Goal: Find specific page/section: Find specific page/section

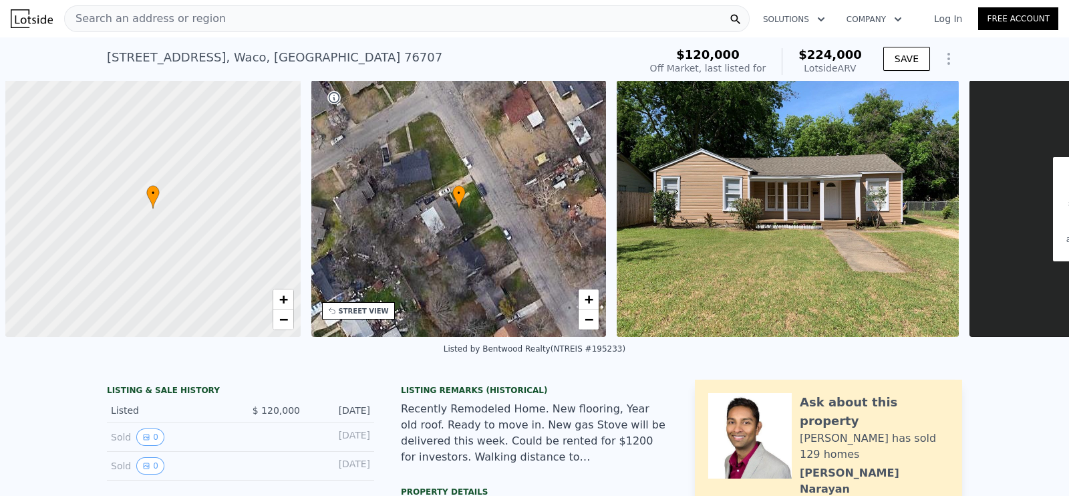
scroll to position [0, 5]
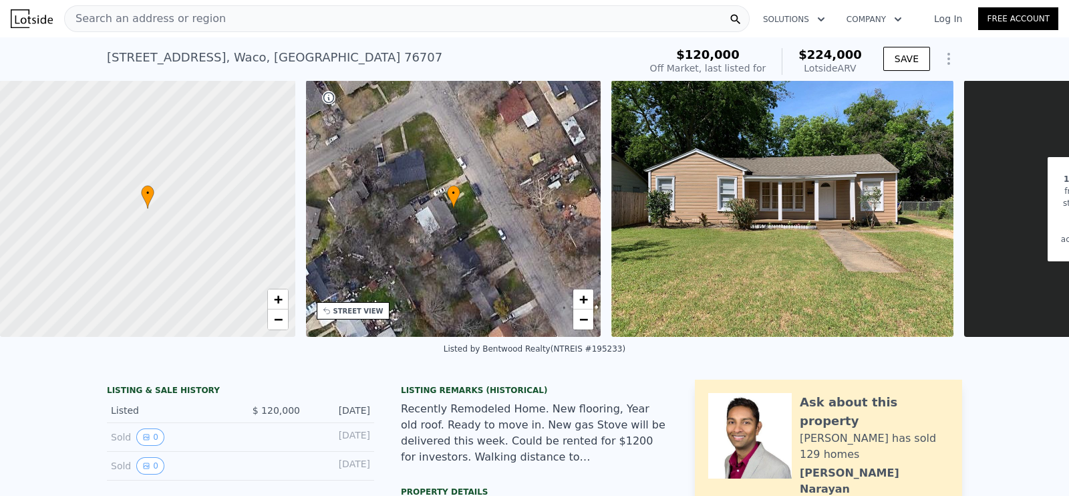
click at [321, 18] on div "Search an address or region" at bounding box center [407, 18] width 686 height 27
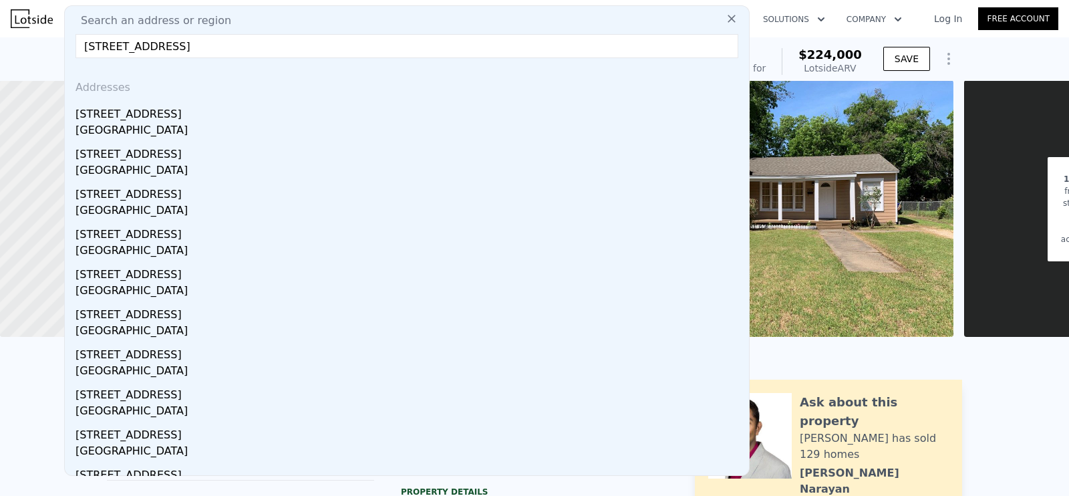
type input "[STREET_ADDRESS]"
click at [279, 101] on div "[STREET_ADDRESS]" at bounding box center [410, 111] width 668 height 21
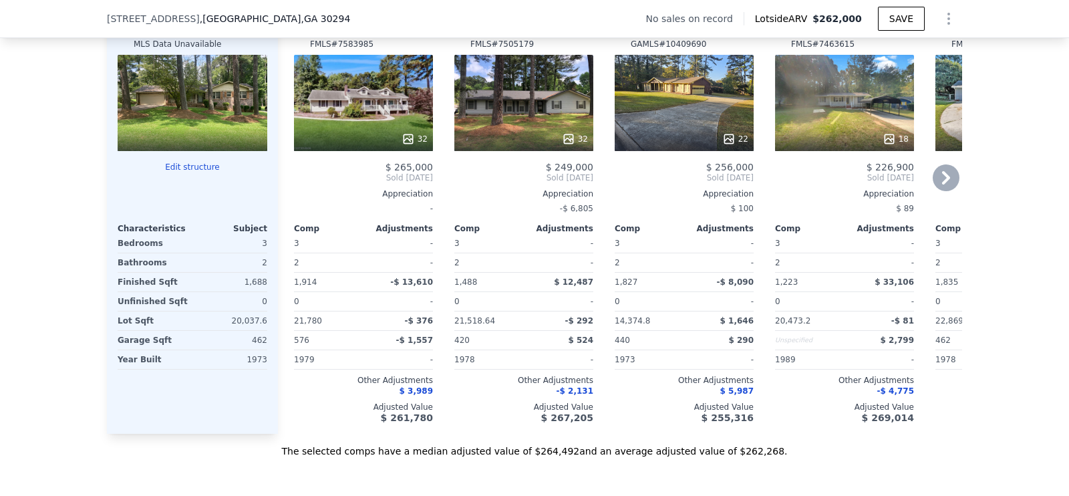
scroll to position [1248, 0]
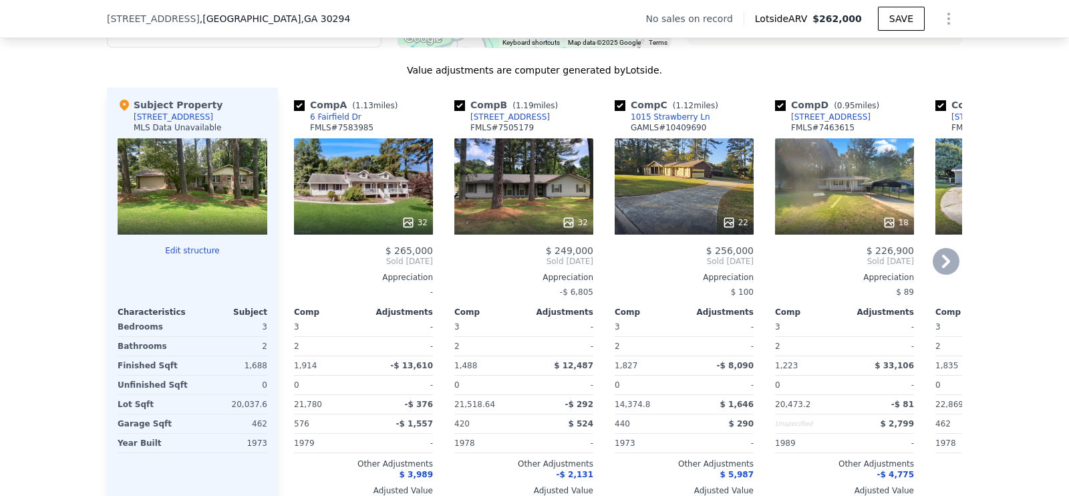
click at [933, 271] on icon at bounding box center [946, 261] width 27 height 27
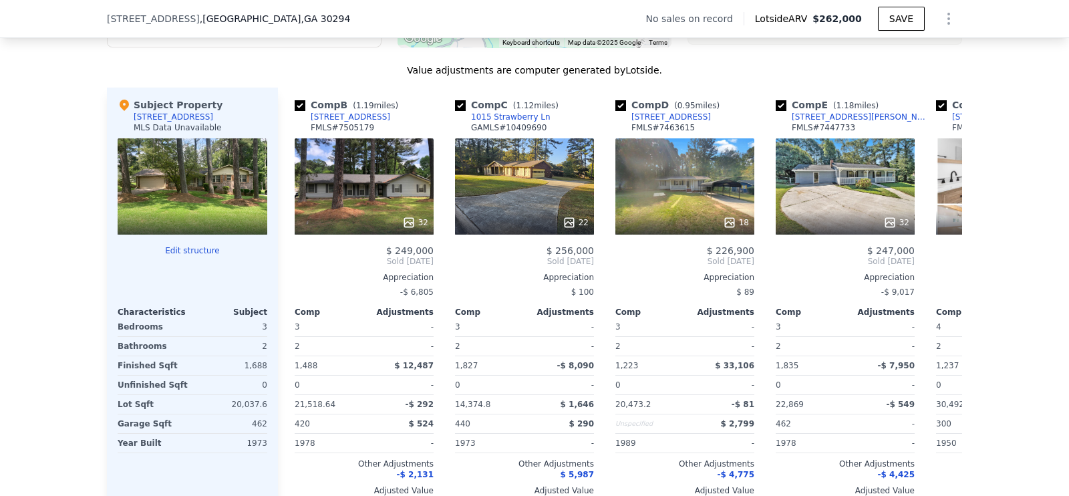
scroll to position [0, 320]
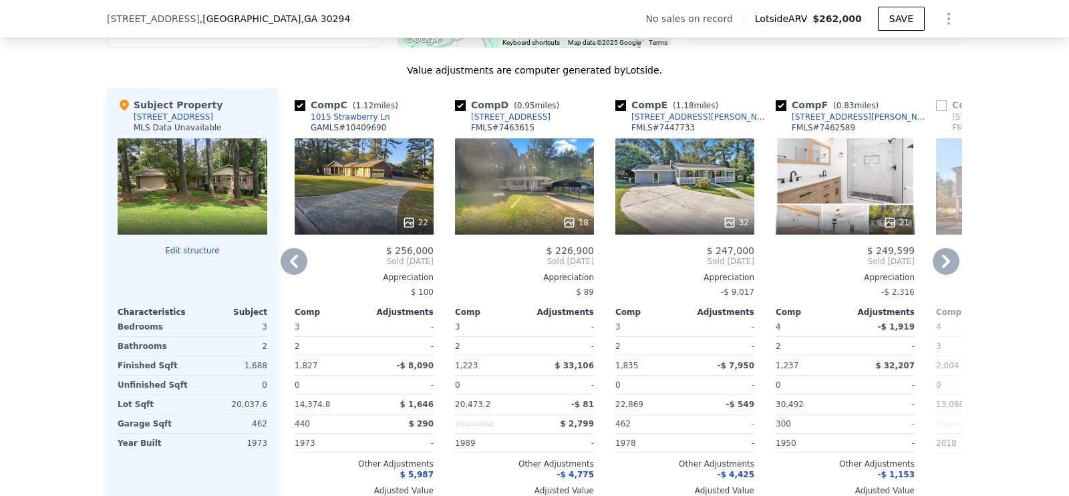
click at [933, 271] on icon at bounding box center [946, 261] width 27 height 27
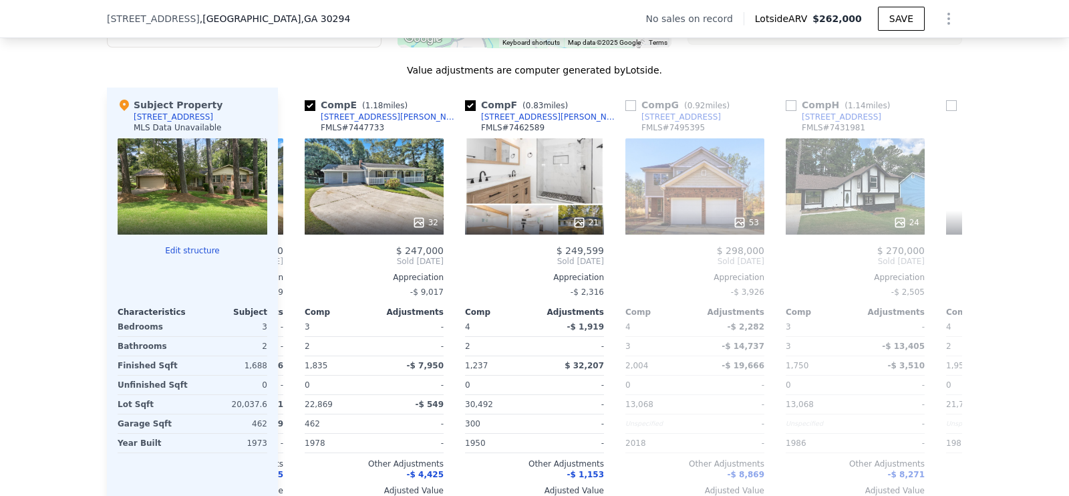
scroll to position [0, 641]
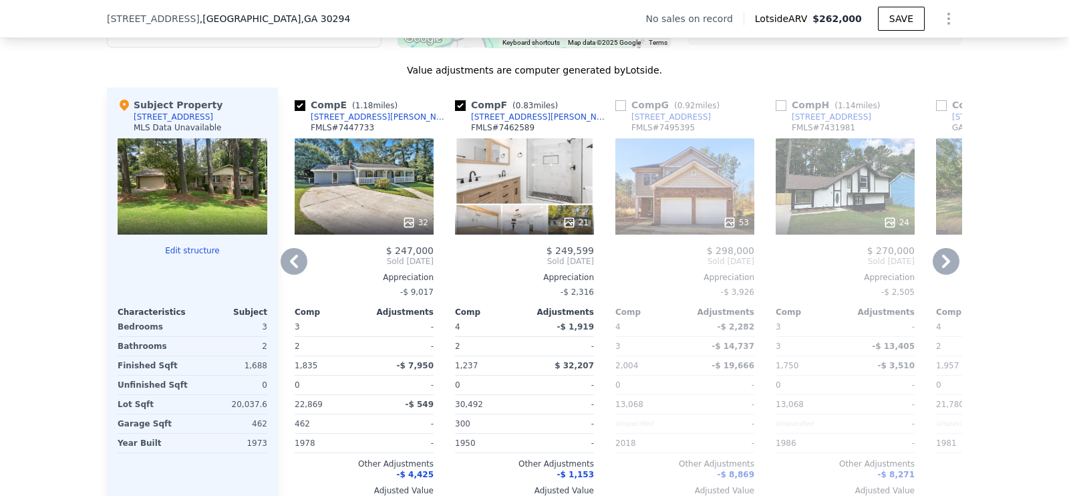
click at [933, 271] on icon at bounding box center [946, 261] width 27 height 27
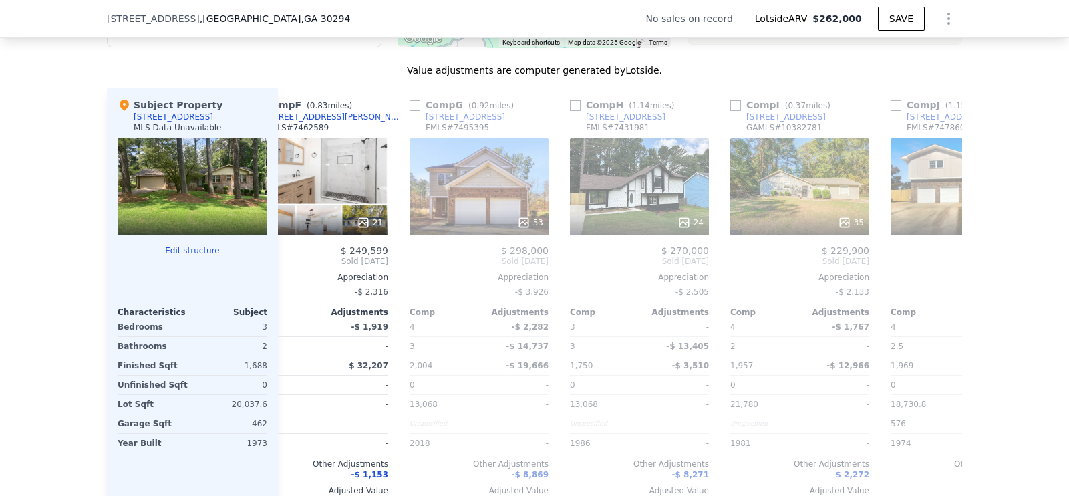
scroll to position [0, 962]
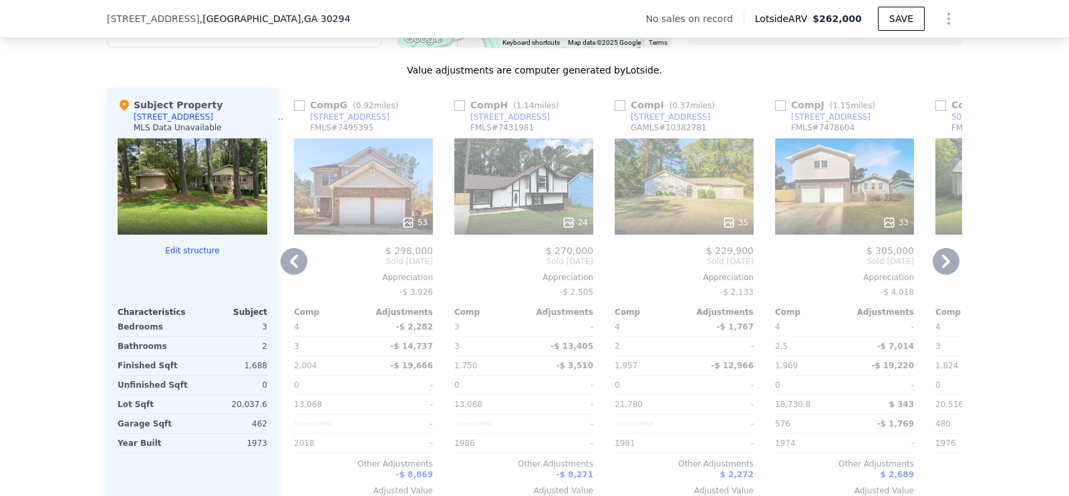
click at [291, 275] on icon at bounding box center [294, 261] width 27 height 27
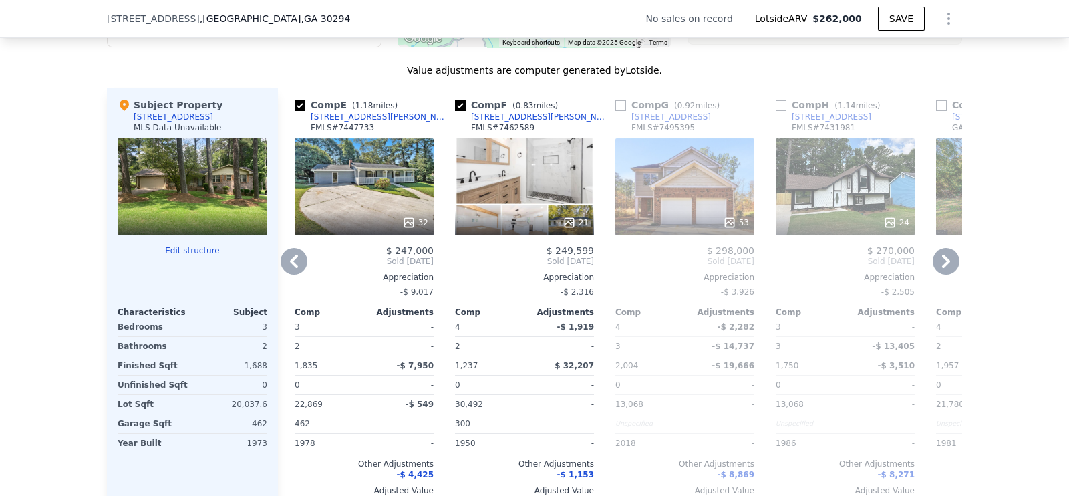
click at [291, 275] on icon at bounding box center [294, 261] width 27 height 27
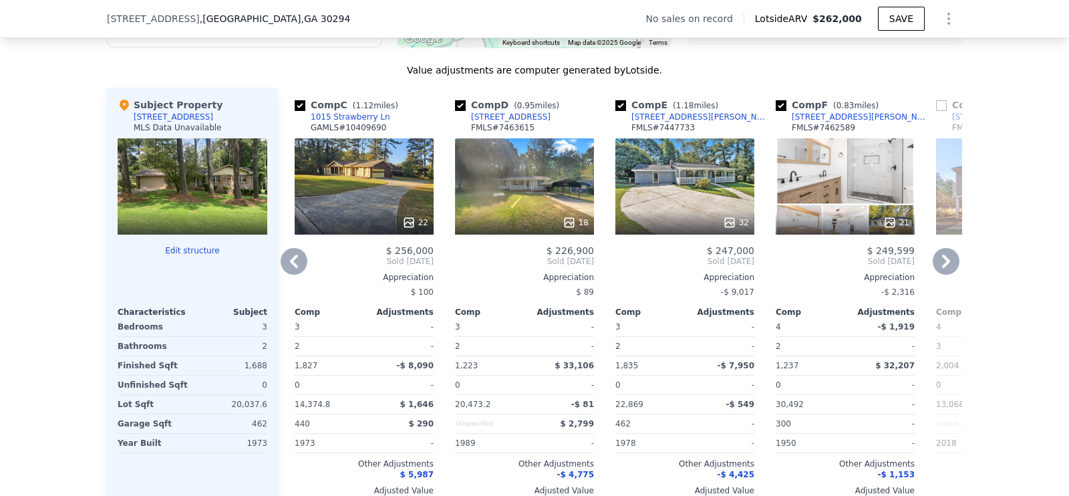
click at [291, 275] on icon at bounding box center [294, 261] width 27 height 27
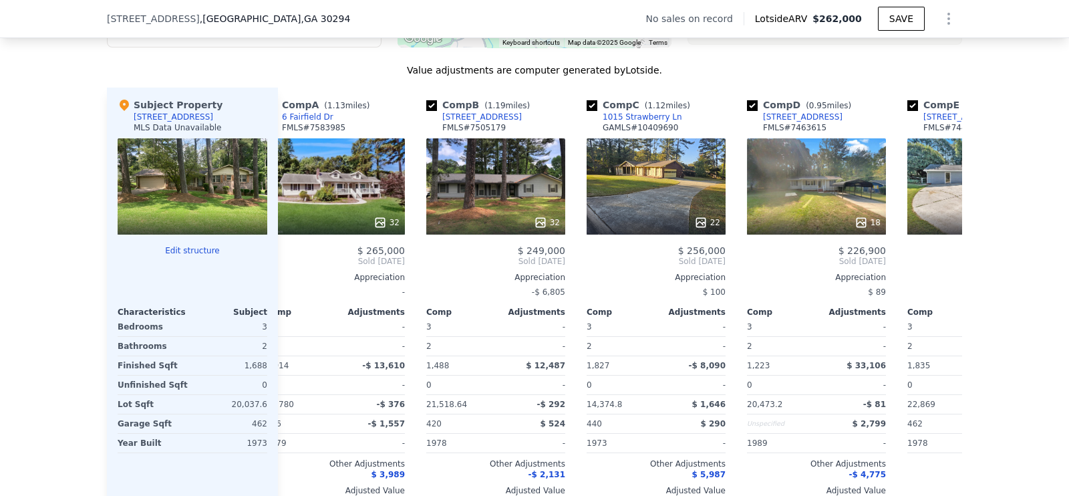
scroll to position [0, 0]
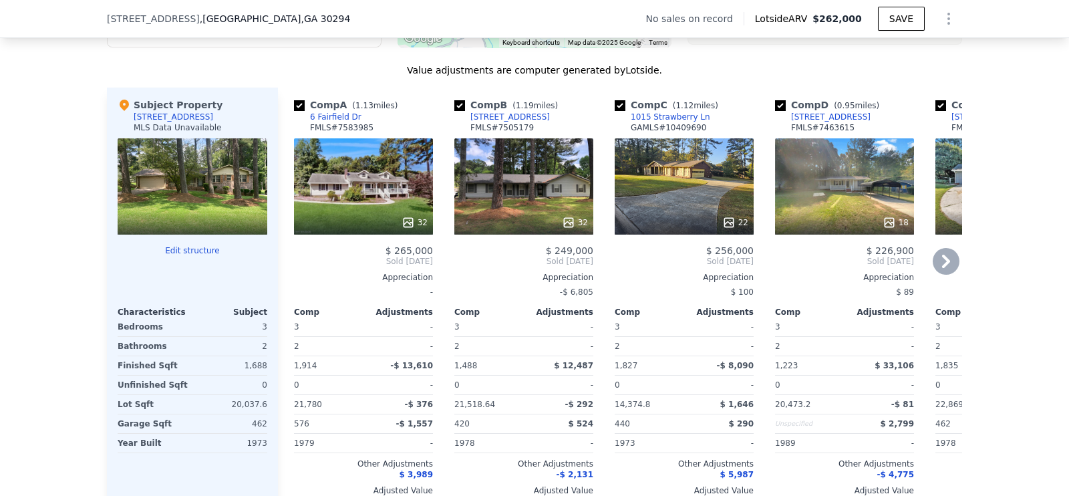
click at [947, 275] on icon at bounding box center [946, 261] width 27 height 27
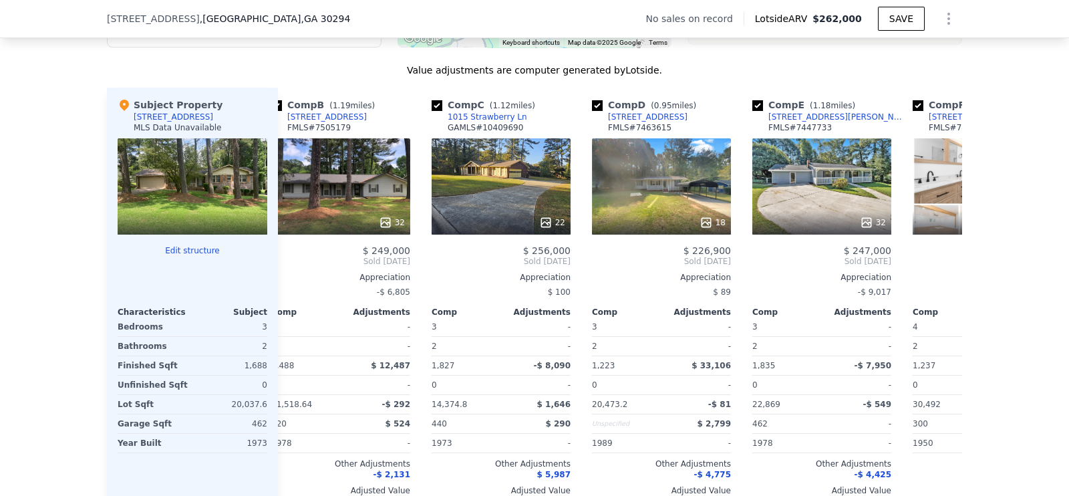
scroll to position [0, 320]
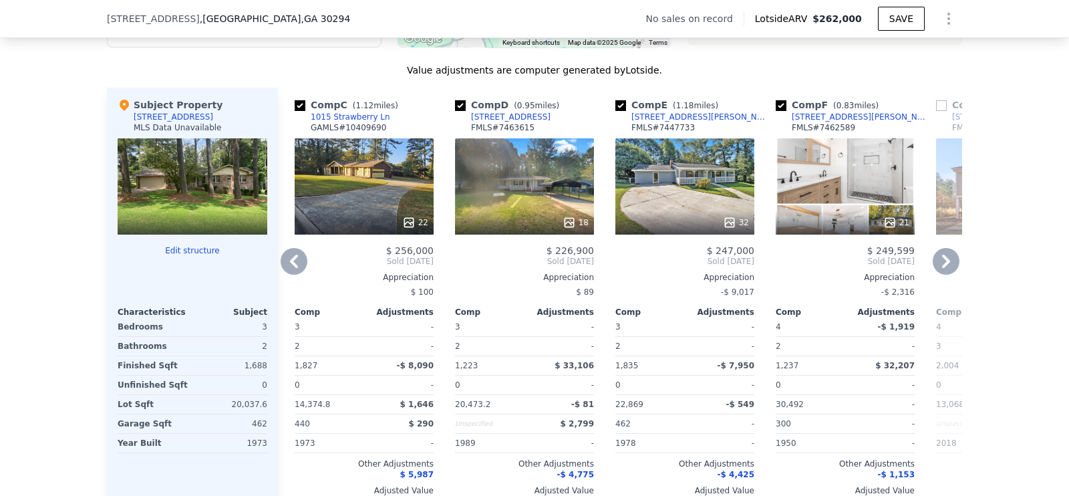
click at [290, 268] on icon at bounding box center [294, 261] width 8 height 13
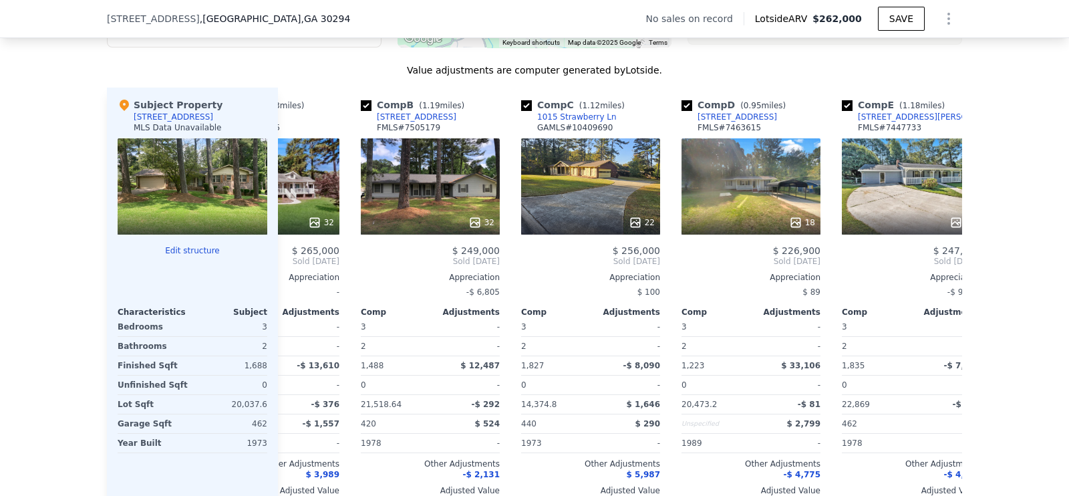
scroll to position [0, 0]
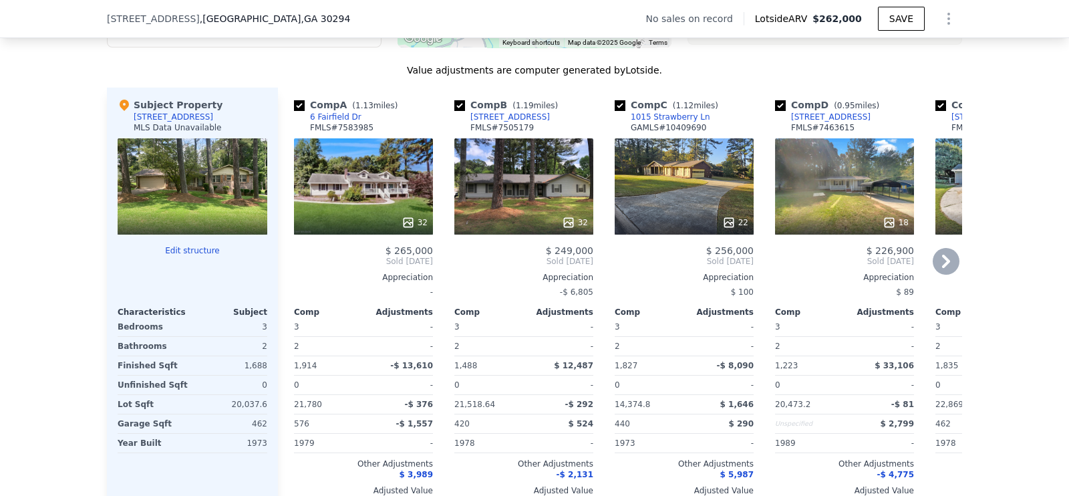
click at [380, 77] on div "Value adjustments are computer generated by Lotside ." at bounding box center [535, 69] width 856 height 13
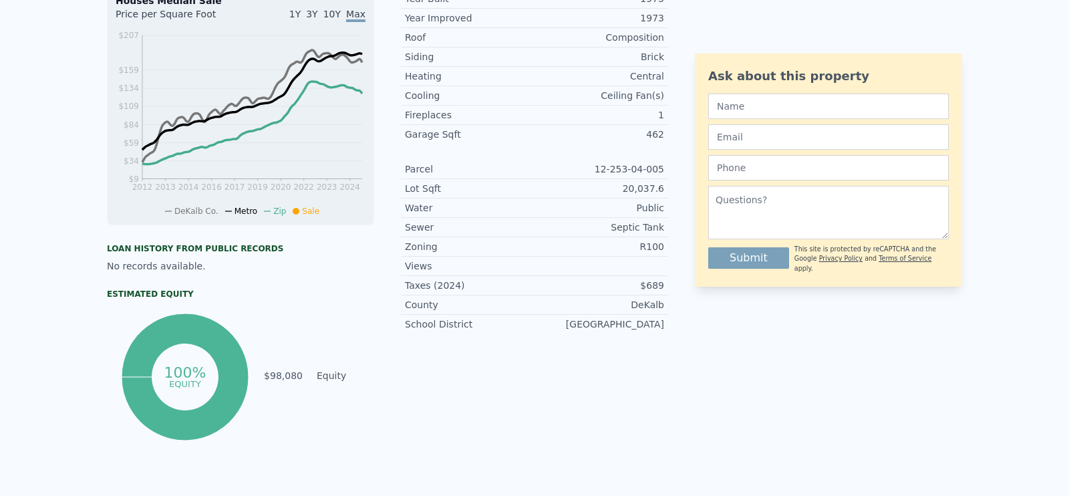
scroll to position [5, 0]
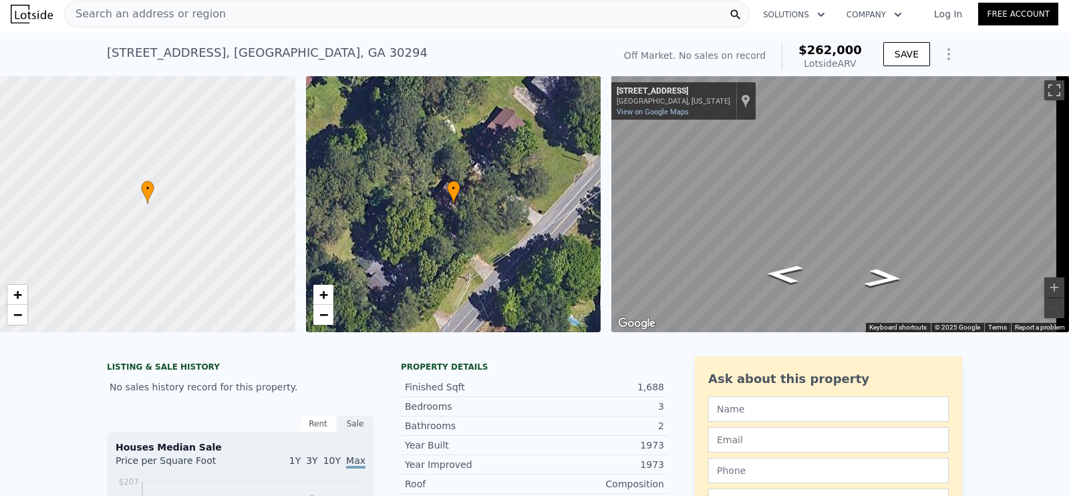
click at [243, 15] on div "Search an address or region" at bounding box center [407, 14] width 686 height 27
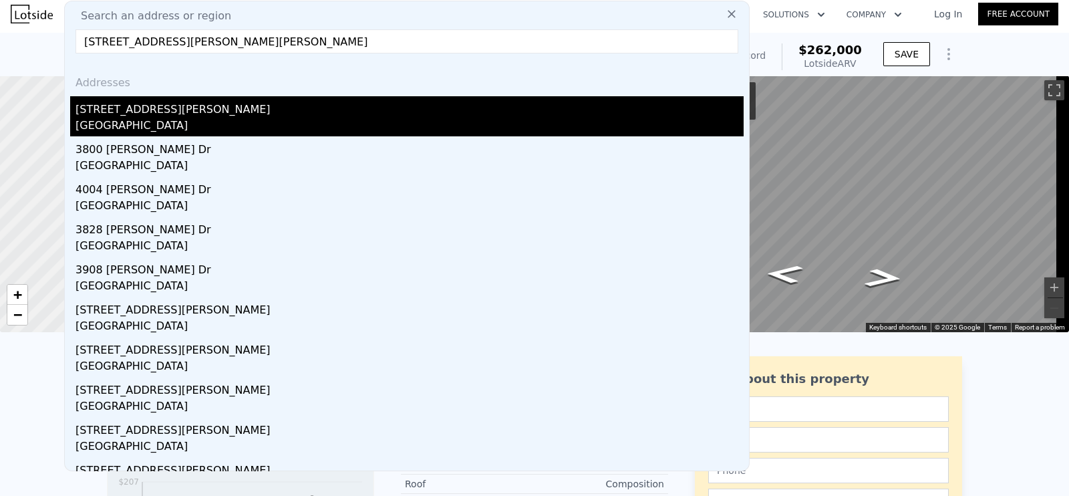
type input "[STREET_ADDRESS][PERSON_NAME][PERSON_NAME]"
click at [218, 126] on div "[GEOGRAPHIC_DATA]" at bounding box center [410, 127] width 668 height 19
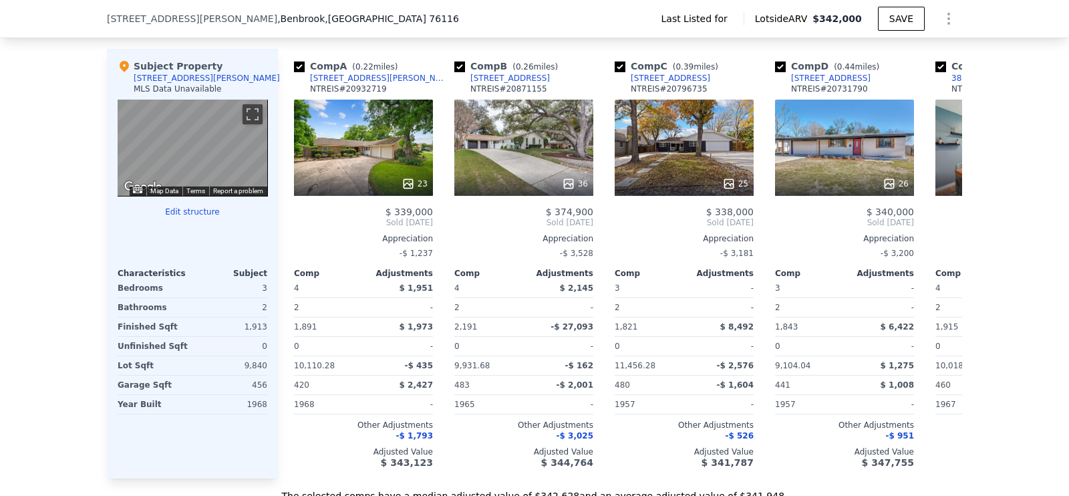
scroll to position [1085, 0]
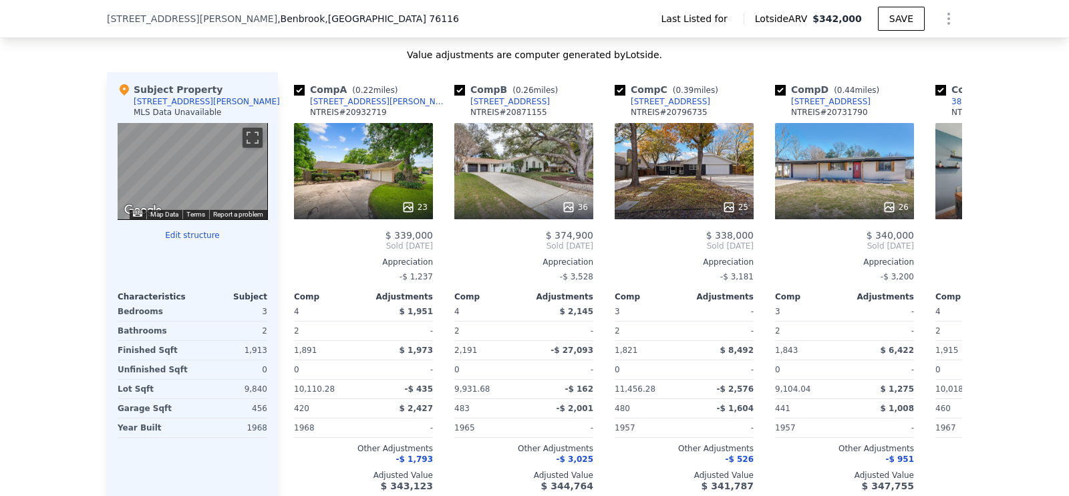
click at [146, 15] on span "[STREET_ADDRESS][PERSON_NAME]" at bounding box center [192, 18] width 170 height 13
click at [110, 13] on span "[STREET_ADDRESS][PERSON_NAME]" at bounding box center [192, 18] width 170 height 13
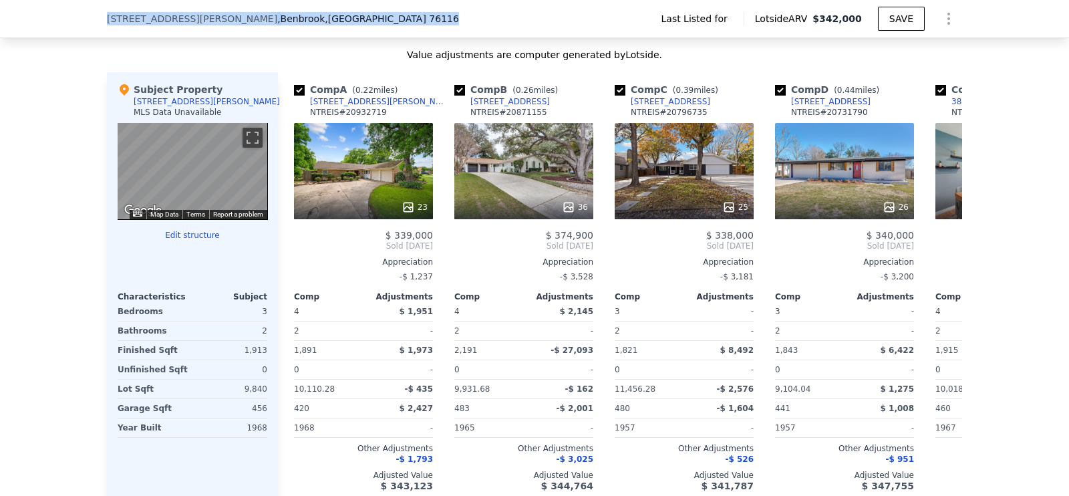
drag, startPoint x: 72, startPoint y: 13, endPoint x: 431, endPoint y: 32, distance: 359.5
click at [431, 32] on div "[STREET_ADDRESS][PERSON_NAME][PERSON_NAME] Last Listed for Lotside ARV $342,000…" at bounding box center [534, 19] width 1069 height 38
copy div "[STREET_ADDRESS][PERSON_NAME][PERSON_NAME]"
